Goal: Transaction & Acquisition: Purchase product/service

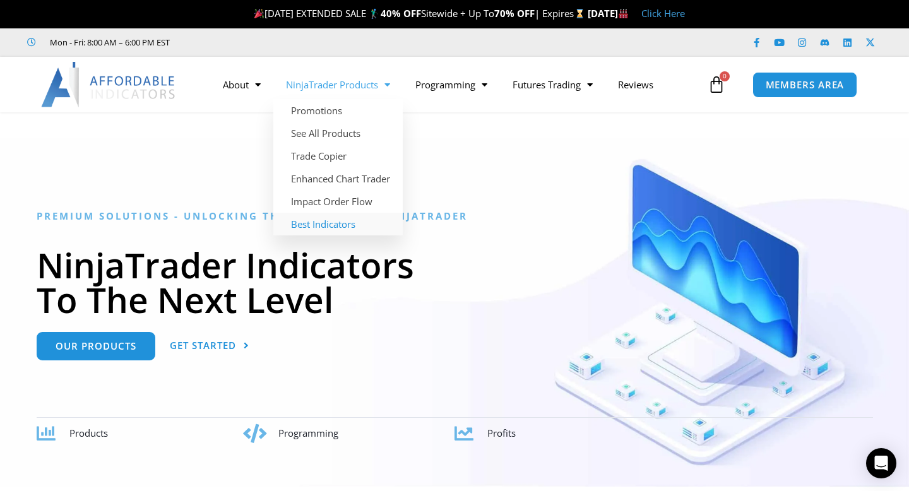
click at [311, 226] on link "Best Indicators" at bounding box center [337, 224] width 129 height 23
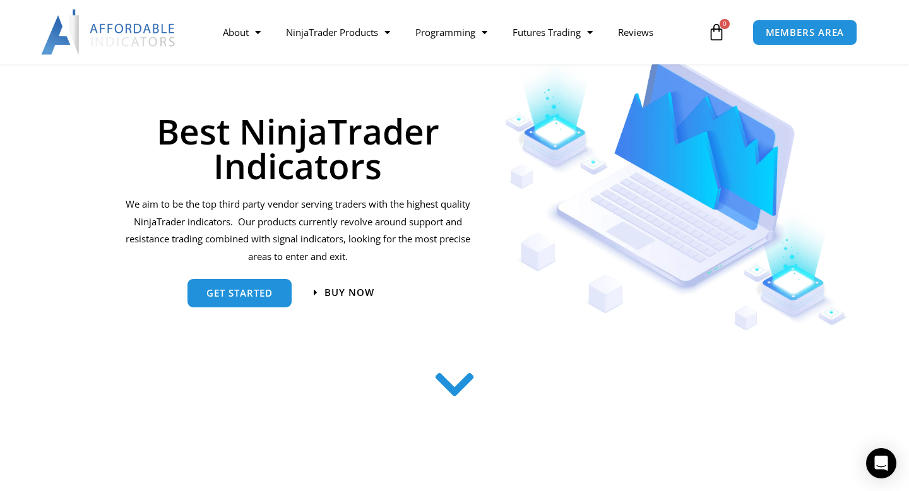
scroll to position [23, 0]
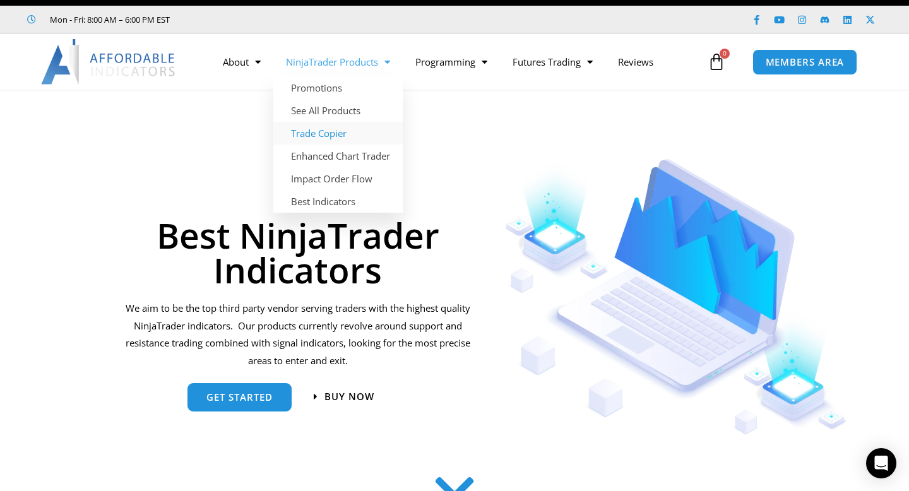
click at [328, 134] on link "Trade Copier" at bounding box center [337, 133] width 129 height 23
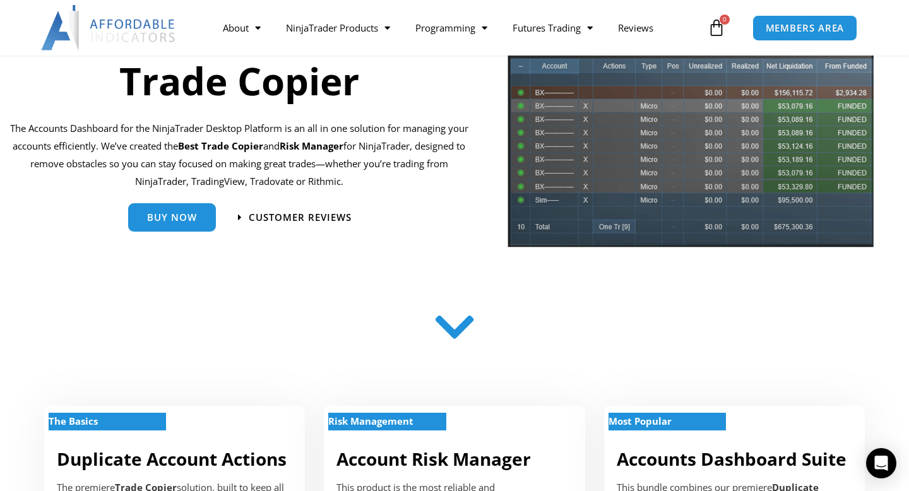
scroll to position [139, 0]
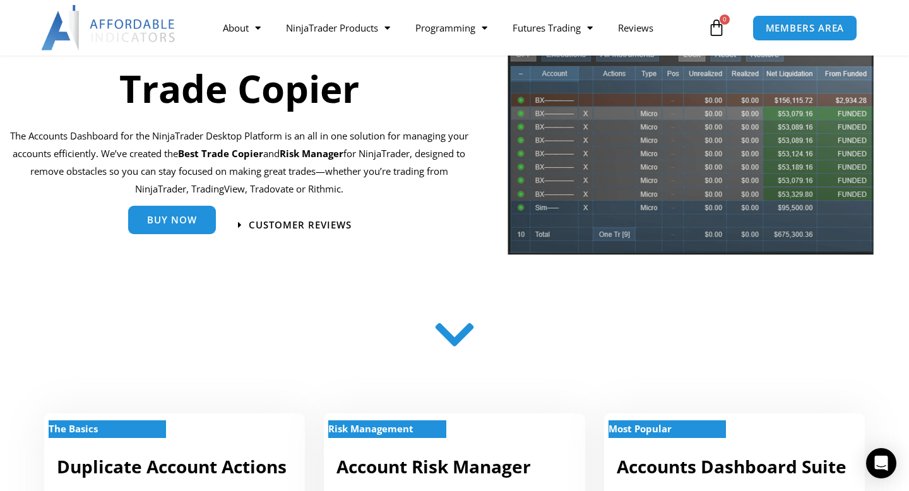
click at [196, 228] on link "Buy Now" at bounding box center [172, 220] width 88 height 28
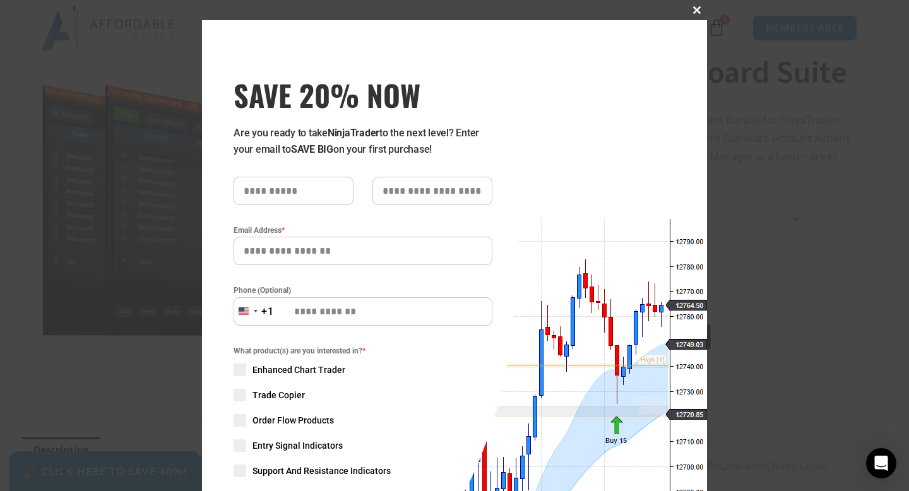
click at [695, 13] on span at bounding box center [697, 10] width 20 height 8
